Goal: Find specific page/section: Find specific page/section

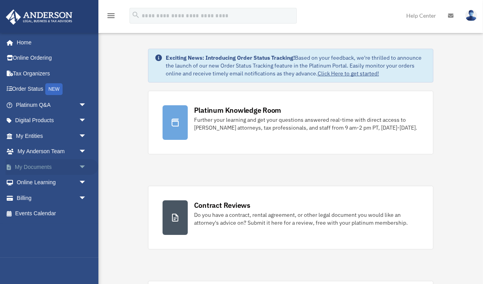
click at [40, 170] on link "My Documents arrow_drop_down" at bounding box center [52, 167] width 93 height 16
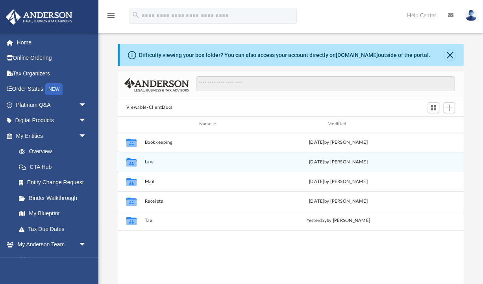
scroll to position [179, 346]
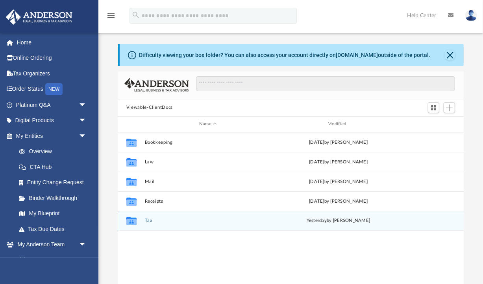
click at [151, 217] on div "Collaborated Folder Tax yesterday by Ashley Freeman" at bounding box center [291, 221] width 346 height 20
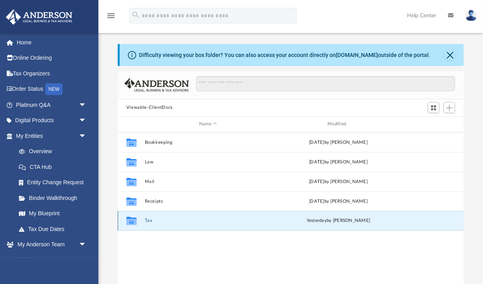
click at [151, 219] on button "Tax" at bounding box center [207, 220] width 127 height 5
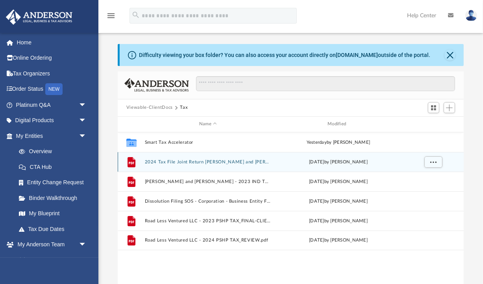
scroll to position [7, 0]
